Goal: Task Accomplishment & Management: Complete application form

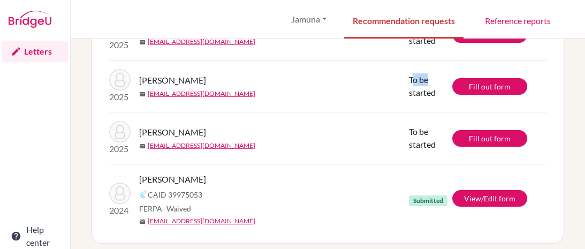
scroll to position [191, 0]
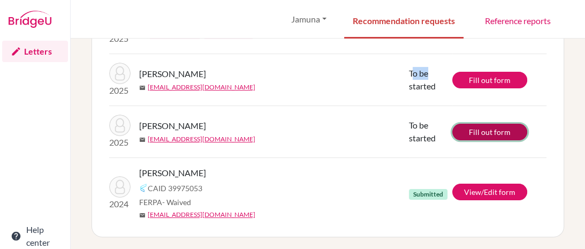
click at [480, 135] on link "Fill out form" at bounding box center [489, 132] width 75 height 17
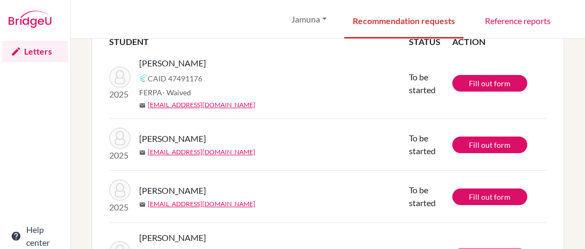
scroll to position [62, 0]
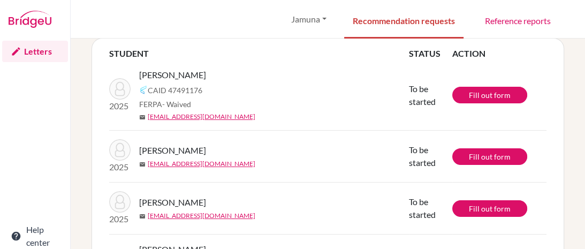
click at [206, 74] on span "[PERSON_NAME]" at bounding box center [172, 75] width 67 height 13
copy span "Prashant"
click at [165, 72] on span "[PERSON_NAME]" at bounding box center [172, 75] width 67 height 13
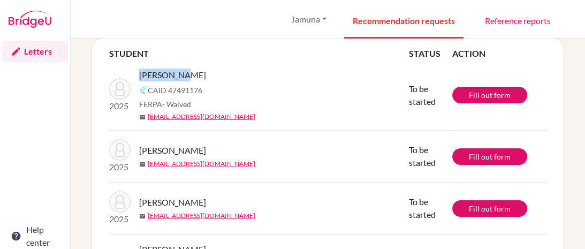
copy span "[PERSON_NAME]"
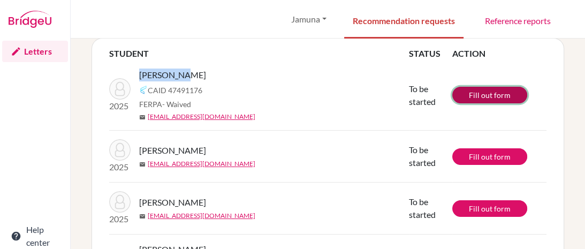
click at [484, 94] on link "Fill out form" at bounding box center [489, 95] width 75 height 17
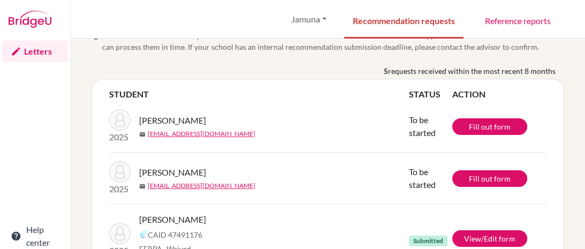
scroll to position [19, 0]
